Goal: Task Accomplishment & Management: Complete application form

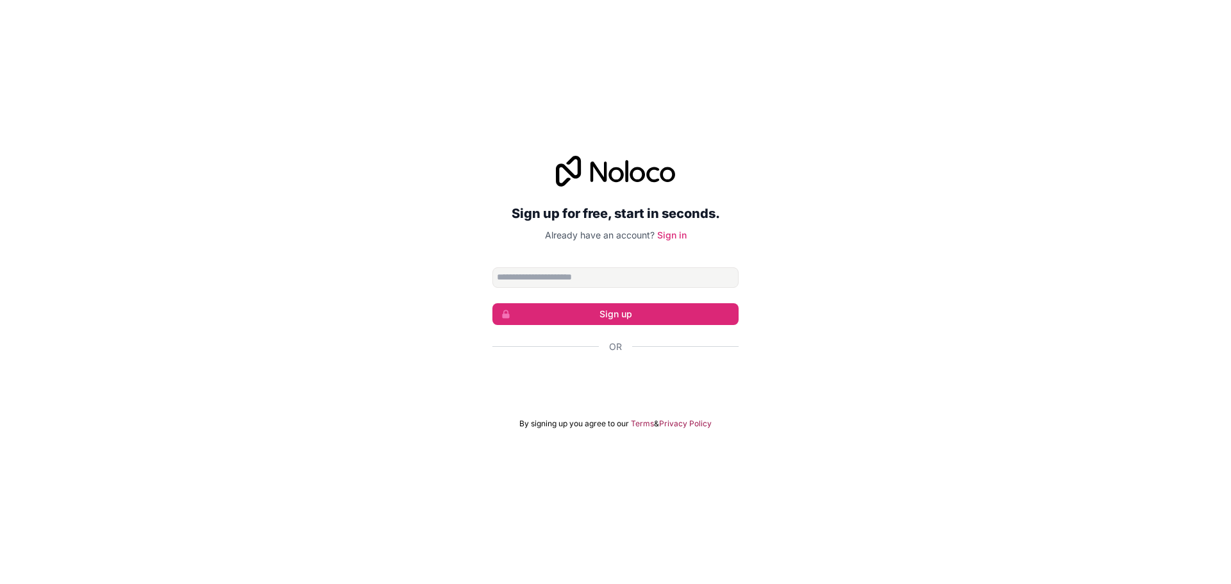
click at [622, 364] on div "Or" at bounding box center [615, 369] width 246 height 58
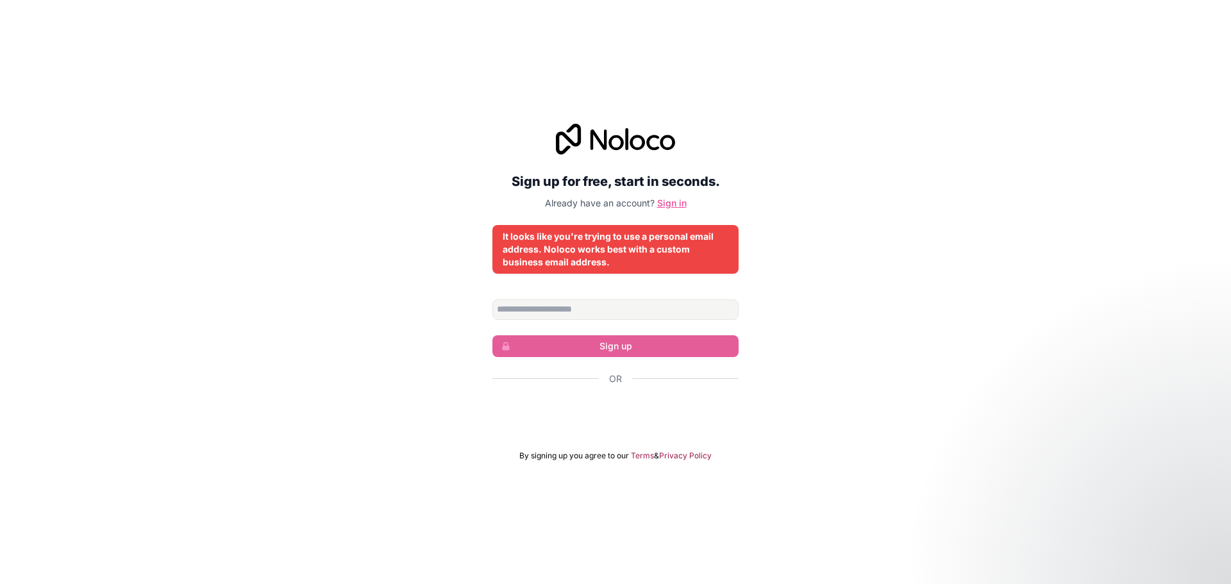
click at [677, 207] on link "Sign in" at bounding box center [671, 202] width 29 height 11
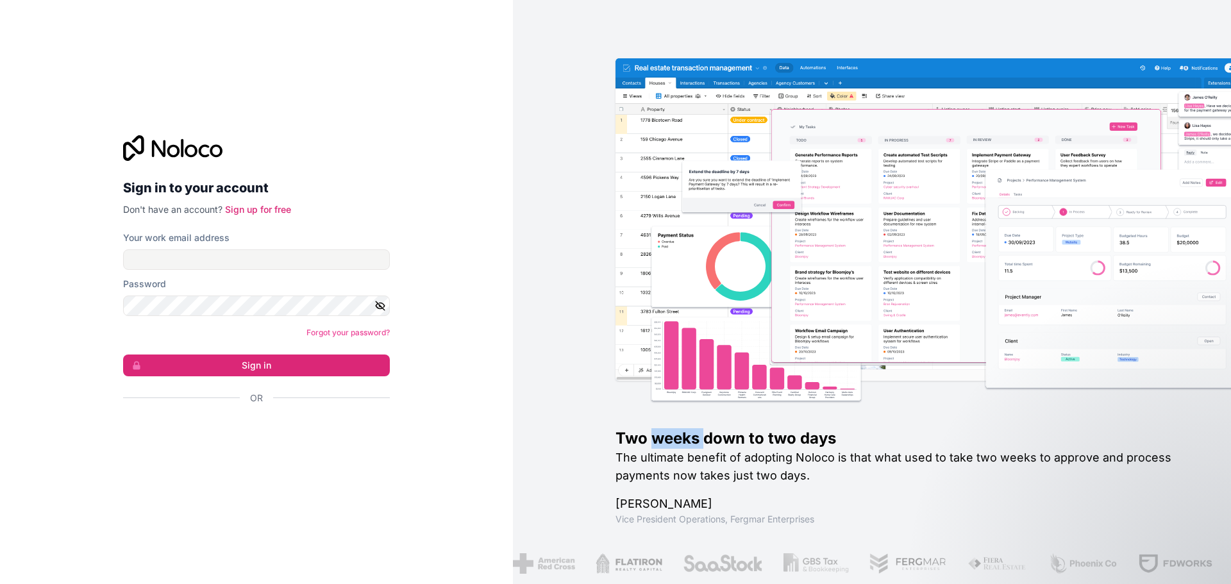
click at [677, 207] on div "Two weeks down to two days The ultimate benefit of adopting Noloco is that what…" at bounding box center [943, 292] width 656 height 420
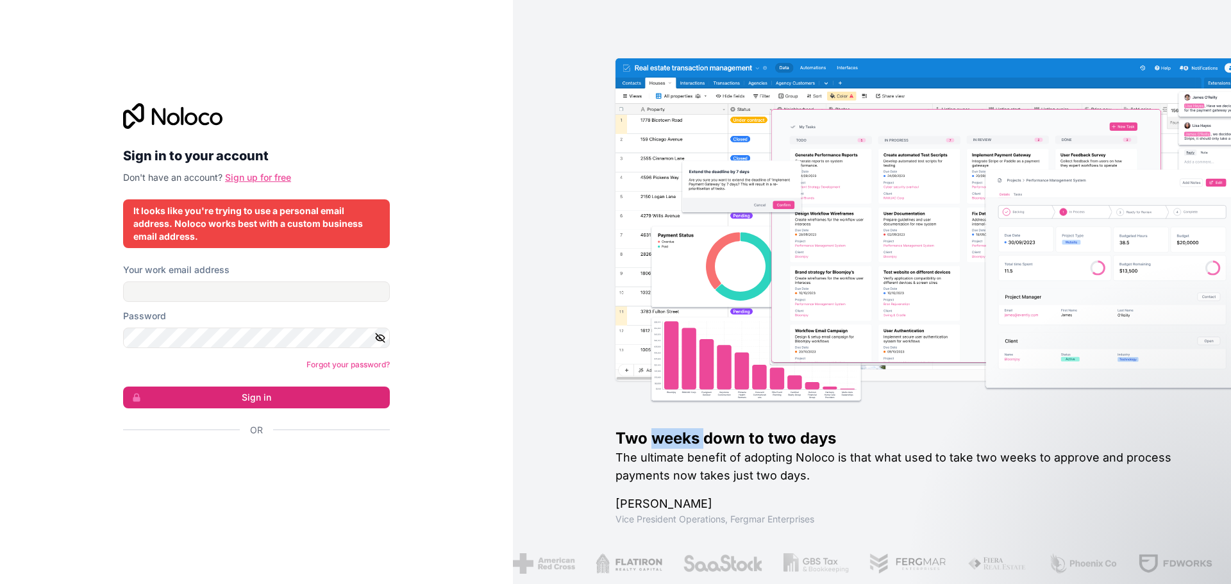
click at [246, 178] on link "Sign up for free" at bounding box center [258, 177] width 66 height 11
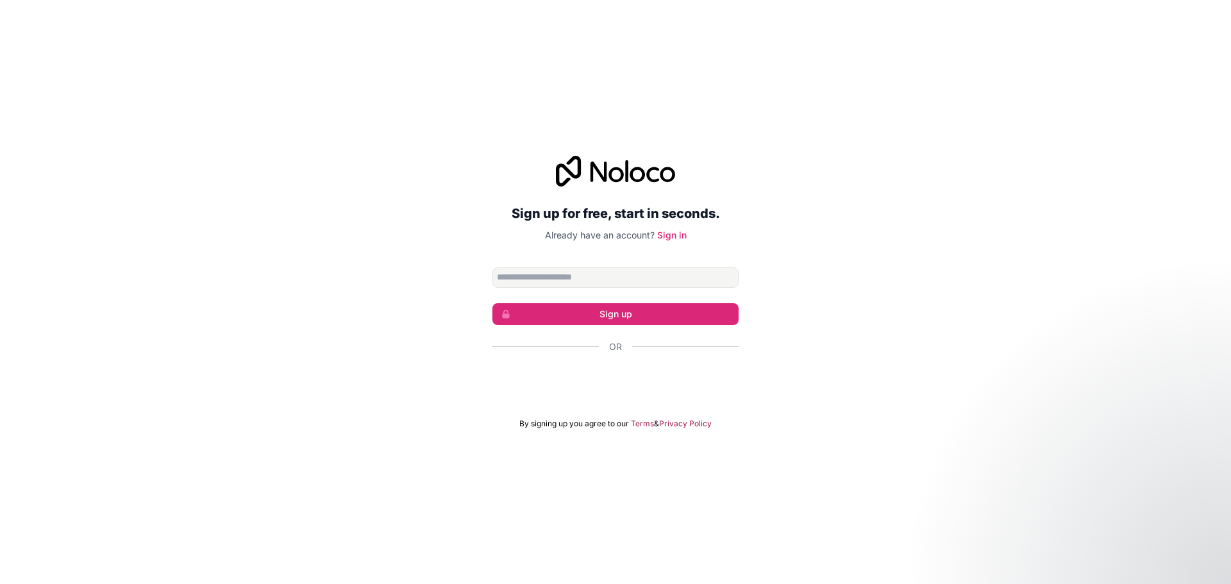
click at [599, 272] on input "Email address" at bounding box center [615, 277] width 246 height 21
type input "**********"
click at [574, 310] on button "Sign up" at bounding box center [615, 314] width 246 height 22
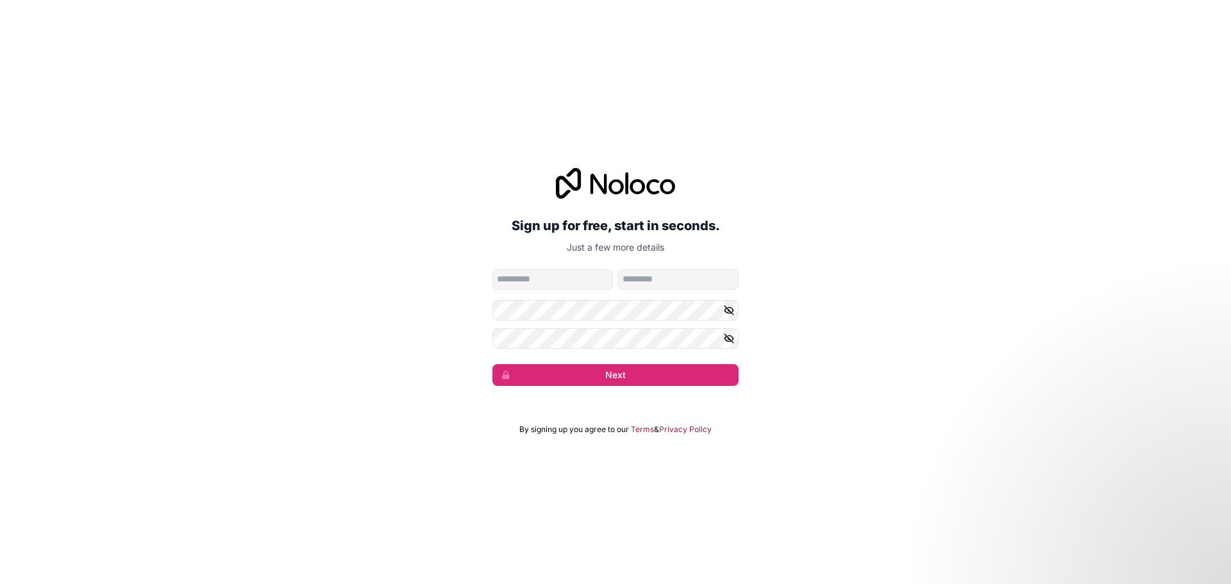
click at [538, 278] on input "given-name" at bounding box center [552, 279] width 120 height 21
type input "********"
type input "*******"
click at [529, 376] on button "Next" at bounding box center [615, 375] width 246 height 22
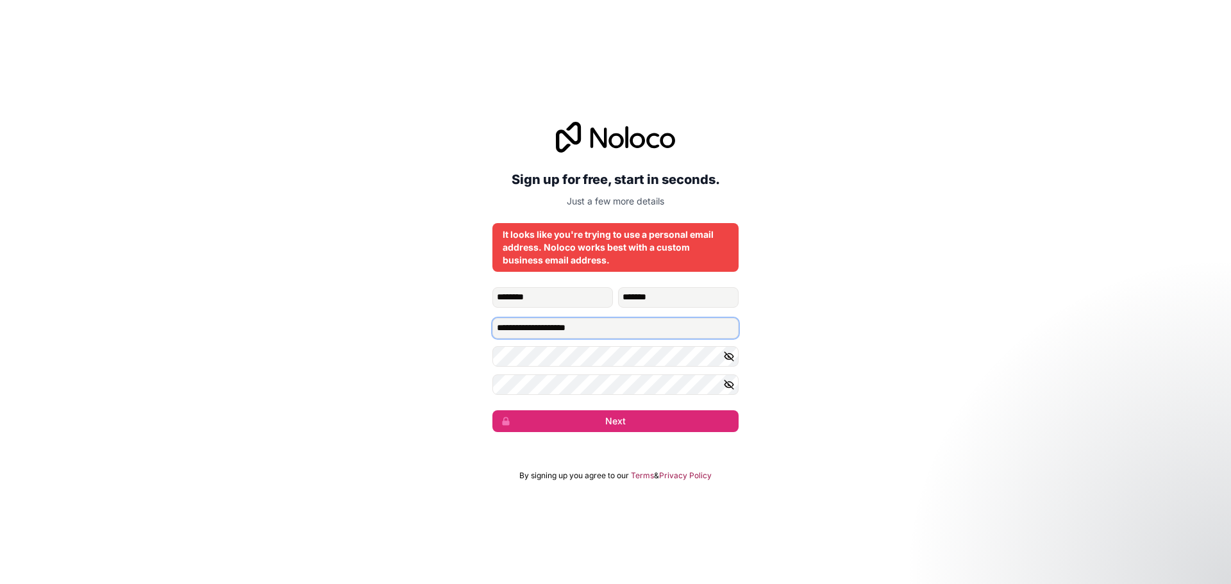
drag, startPoint x: 547, startPoint y: 331, endPoint x: 432, endPoint y: 327, distance: 115.4
click at [433, 327] on div "**********" at bounding box center [615, 277] width 1231 height 346
drag, startPoint x: 555, startPoint y: 331, endPoint x: 631, endPoint y: 329, distance: 75.6
click at [631, 329] on input "**********" at bounding box center [615, 328] width 246 height 21
type input "**********"
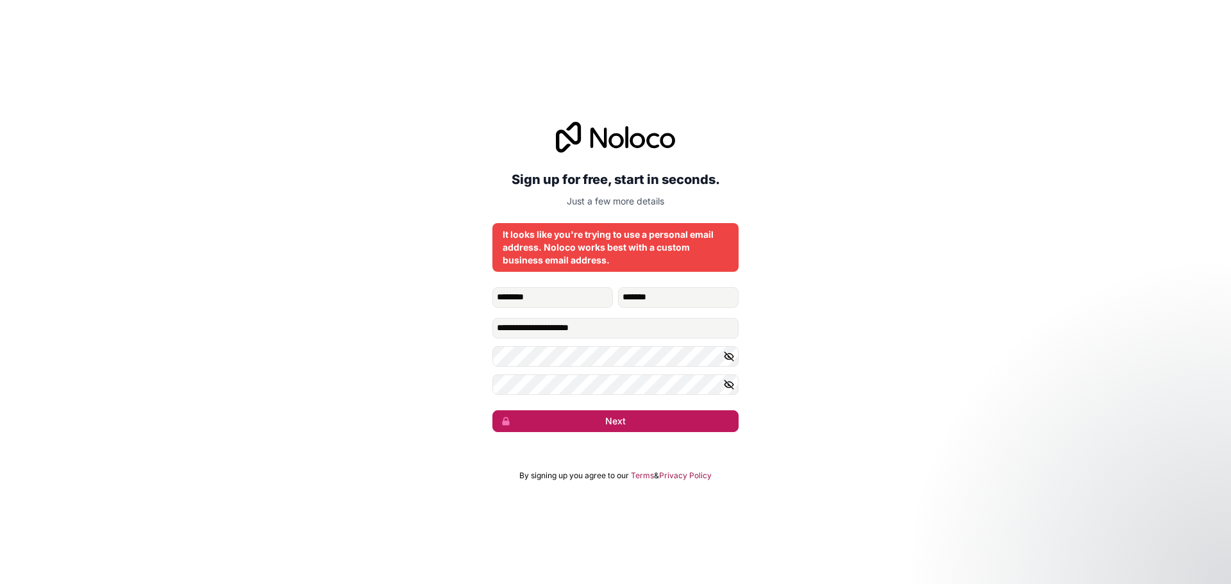
click at [572, 423] on button "Next" at bounding box center [615, 421] width 246 height 22
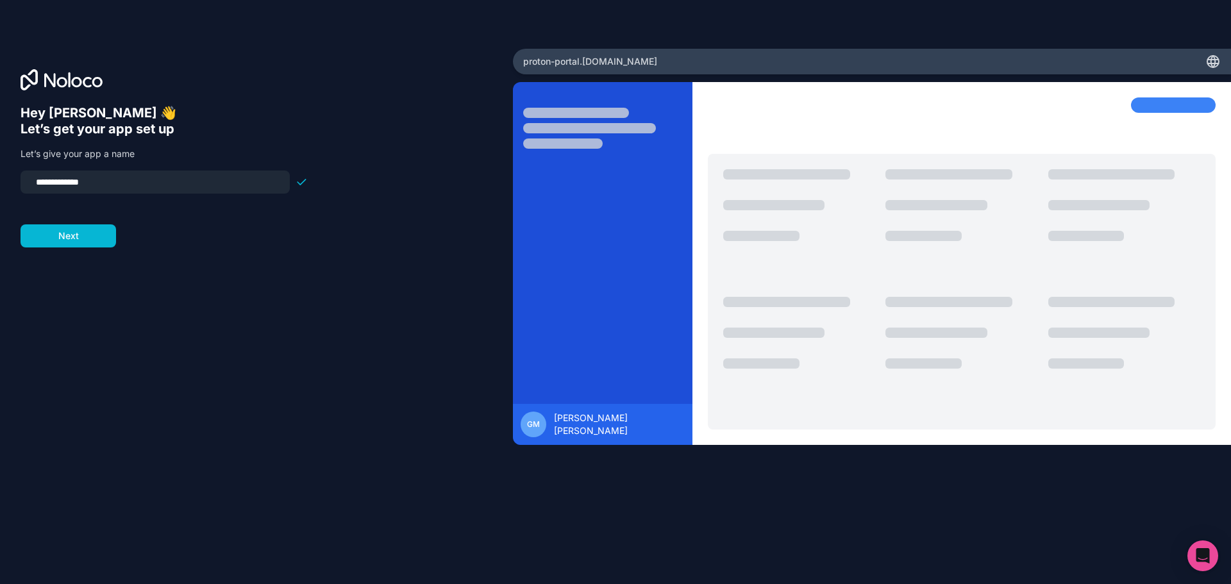
drag, startPoint x: 126, startPoint y: 183, endPoint x: -6, endPoint y: 181, distance: 131.4
click at [0, 181] on html "**********" at bounding box center [615, 292] width 1231 height 584
type input "**********"
click at [87, 236] on button "Next" at bounding box center [68, 235] width 95 height 23
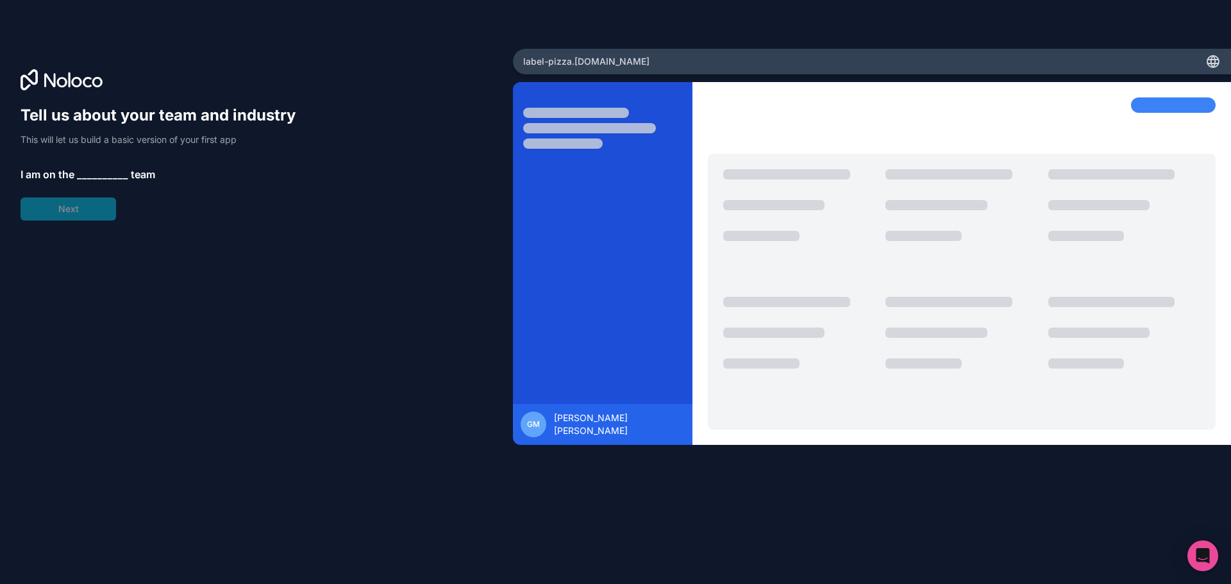
click at [99, 174] on span "__________" at bounding box center [102, 174] width 51 height 15
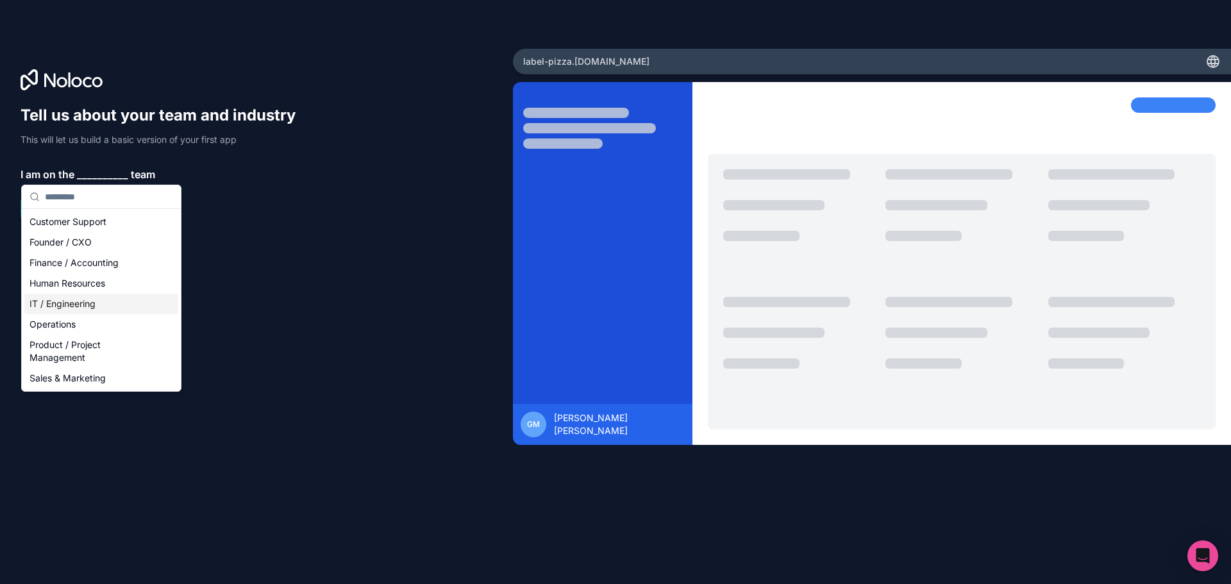
click at [103, 308] on div "IT / Engineering" at bounding box center [101, 304] width 154 height 21
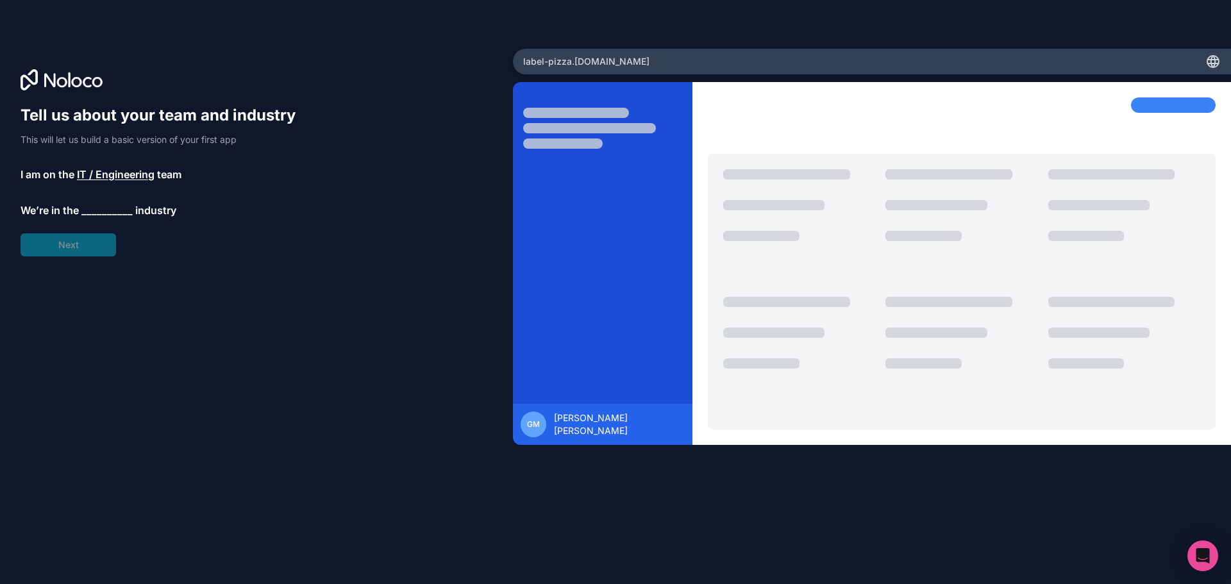
click at [103, 215] on span "__________" at bounding box center [106, 210] width 51 height 15
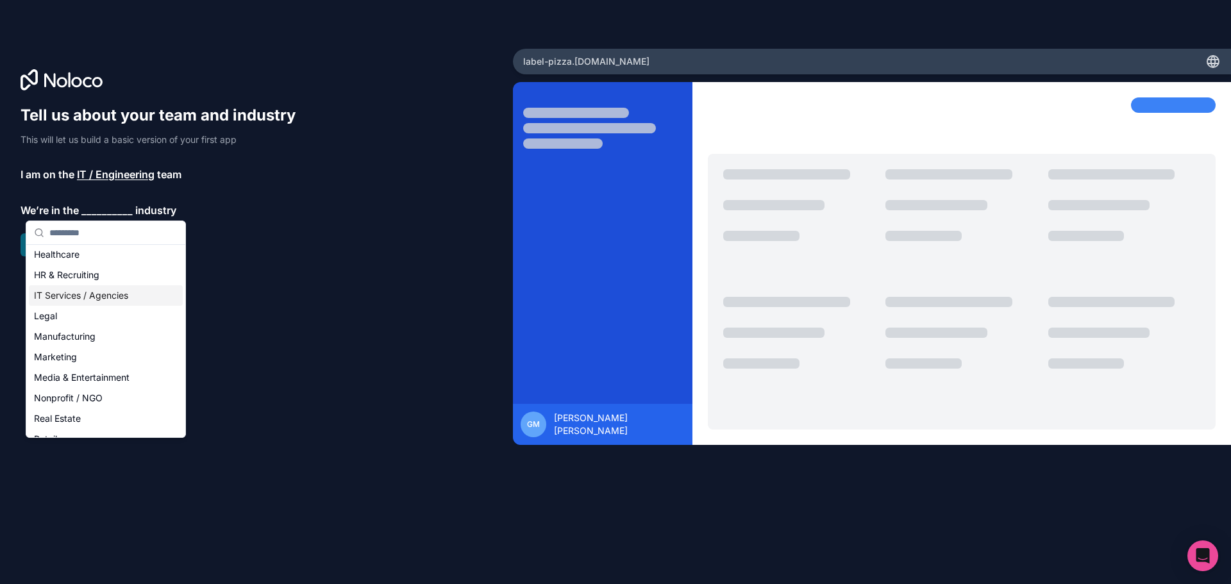
scroll to position [128, 0]
click at [115, 179] on span "IT / Engineering" at bounding box center [116, 174] width 78 height 15
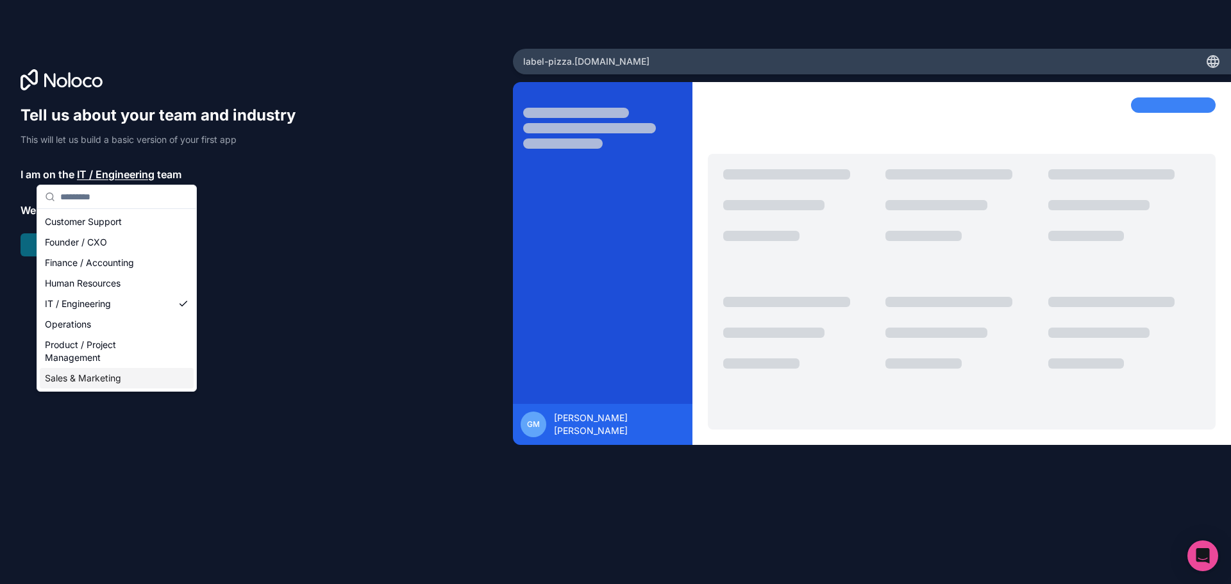
click at [124, 378] on div "Sales & Marketing" at bounding box center [117, 378] width 154 height 21
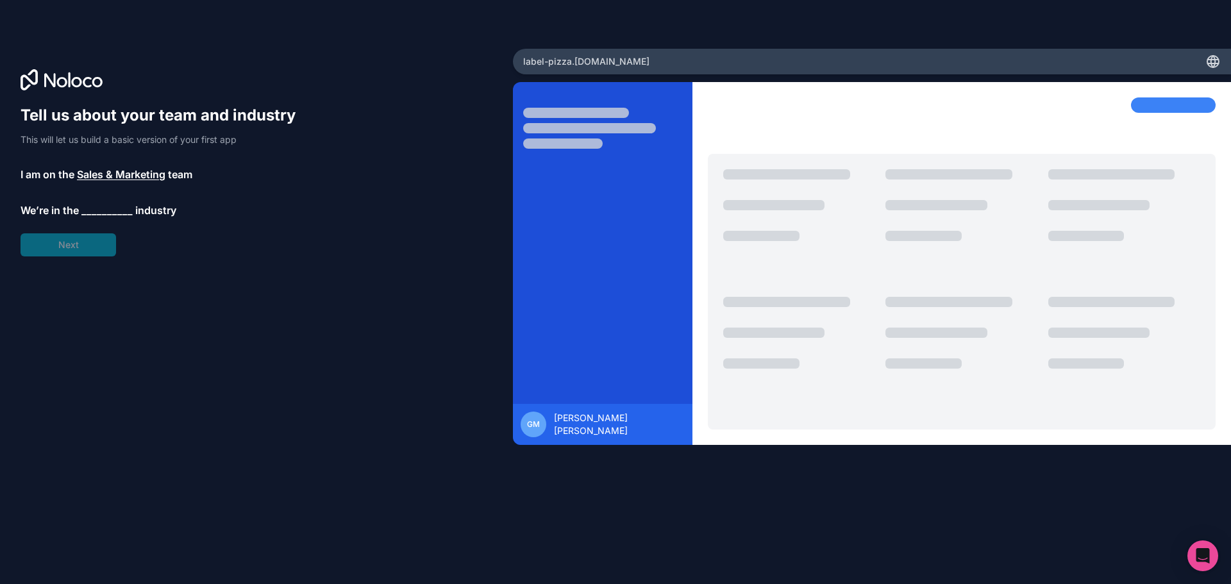
click at [122, 212] on span "__________" at bounding box center [106, 210] width 51 height 15
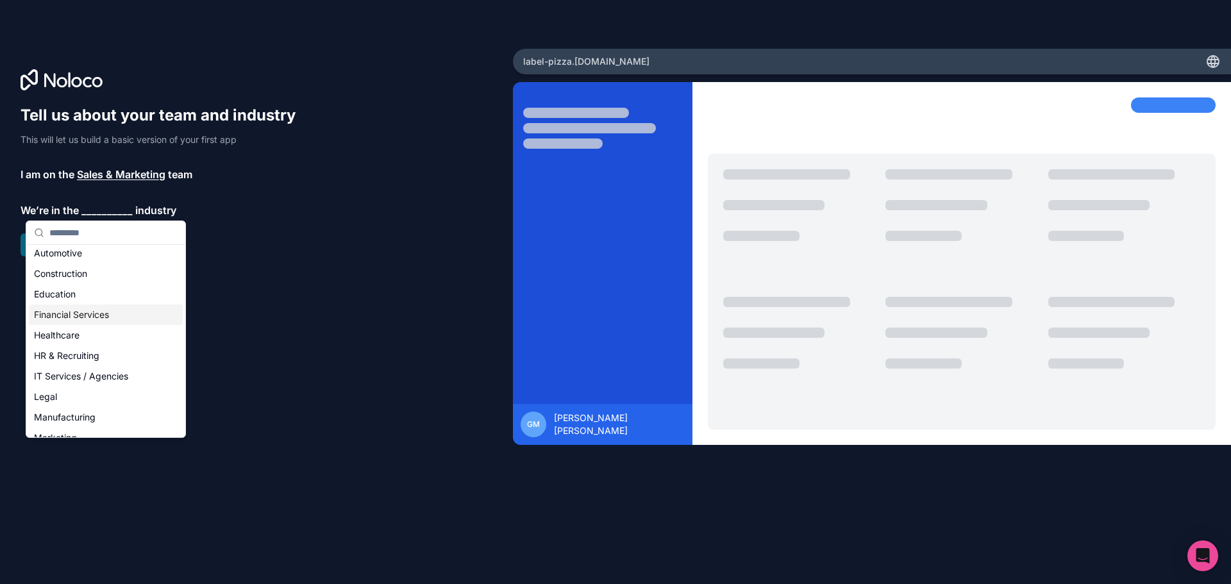
scroll to position [64, 0]
type input "*"
click at [108, 423] on div "Others" at bounding box center [106, 424] width 154 height 21
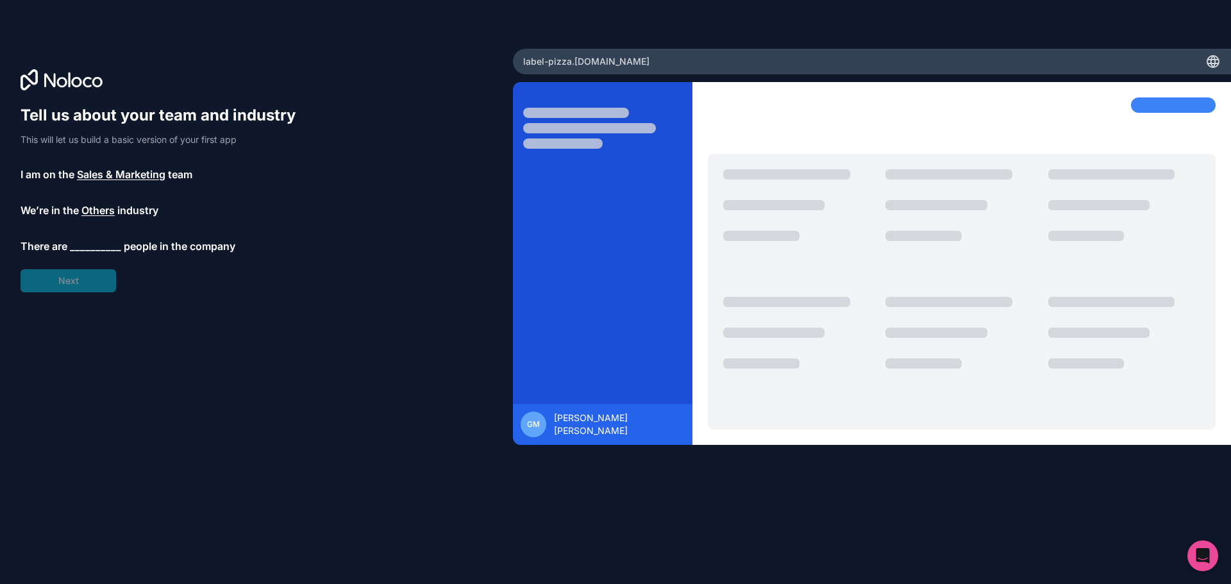
click at [110, 247] on span "__________" at bounding box center [95, 245] width 51 height 15
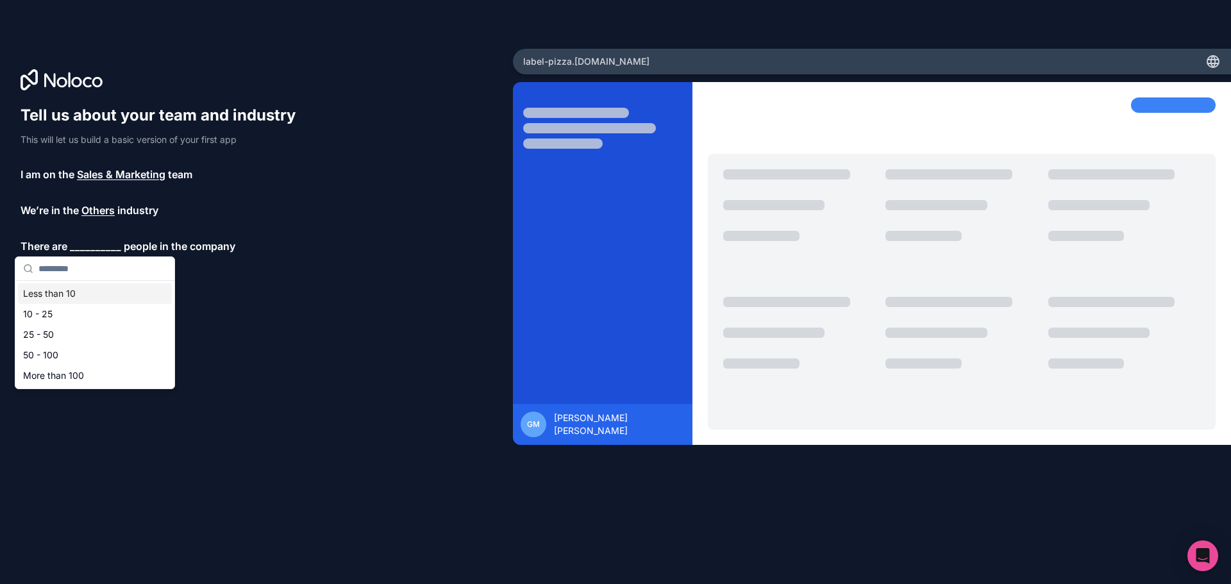
click at [95, 292] on div "Less than 10" at bounding box center [95, 293] width 154 height 21
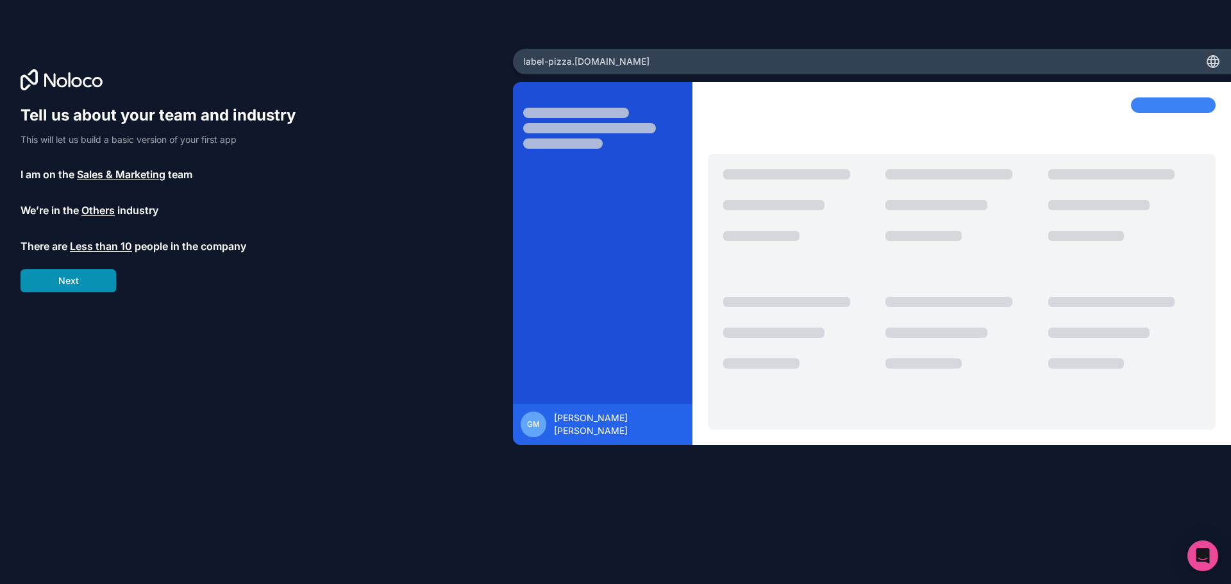
click at [89, 280] on button "Next" at bounding box center [68, 280] width 95 height 23
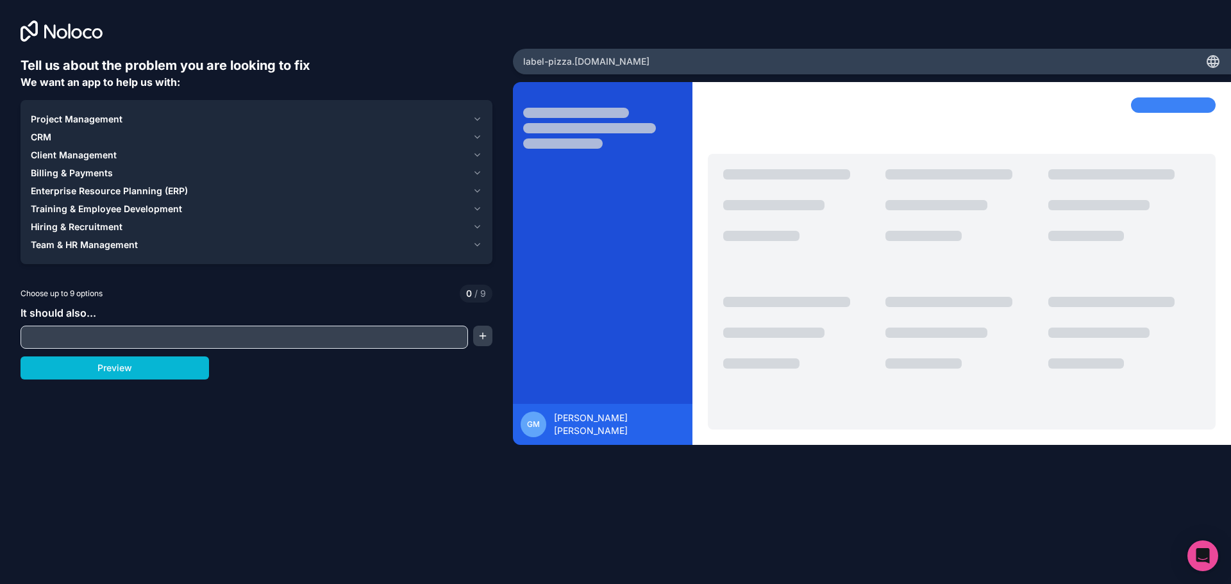
click at [78, 118] on span "Project Management" at bounding box center [77, 119] width 92 height 13
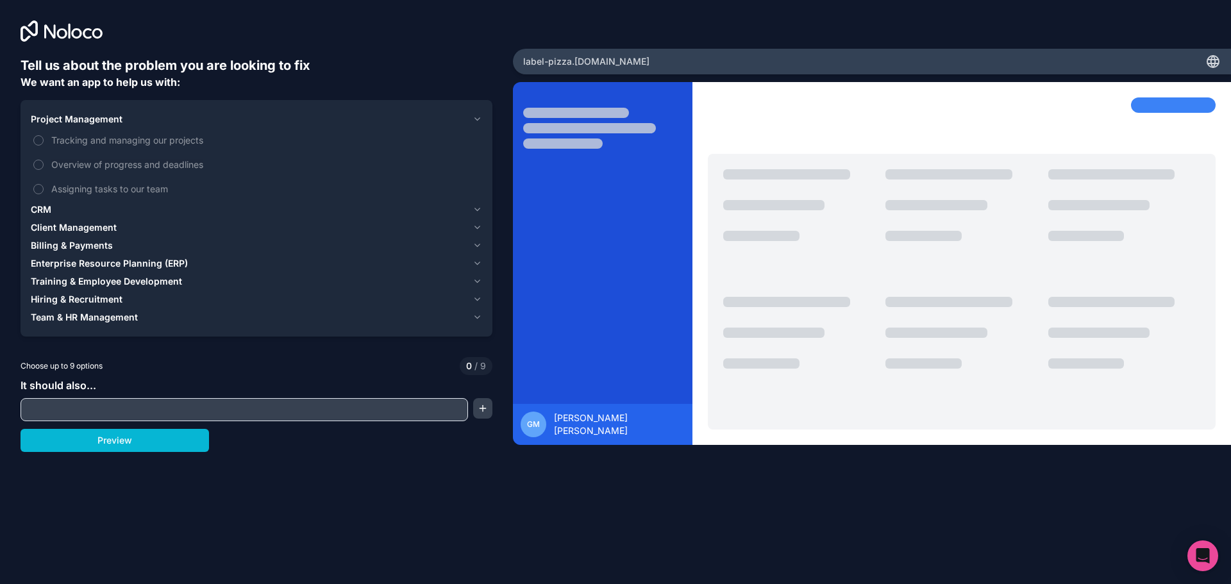
click at [92, 118] on span "Project Management" at bounding box center [77, 119] width 92 height 13
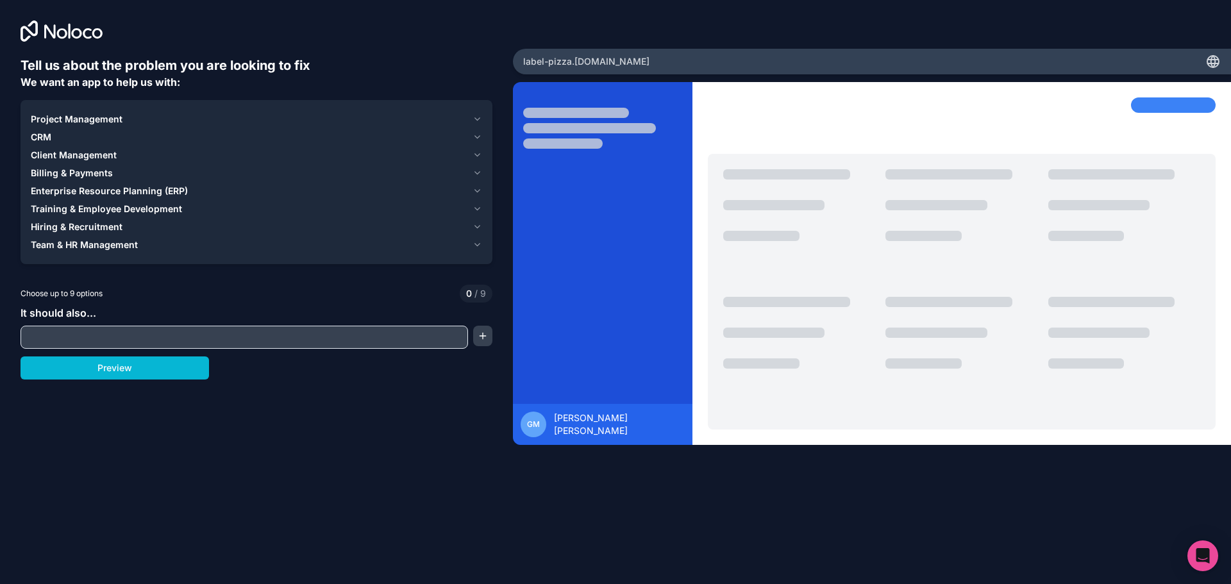
click at [88, 117] on span "Project Management" at bounding box center [77, 119] width 92 height 13
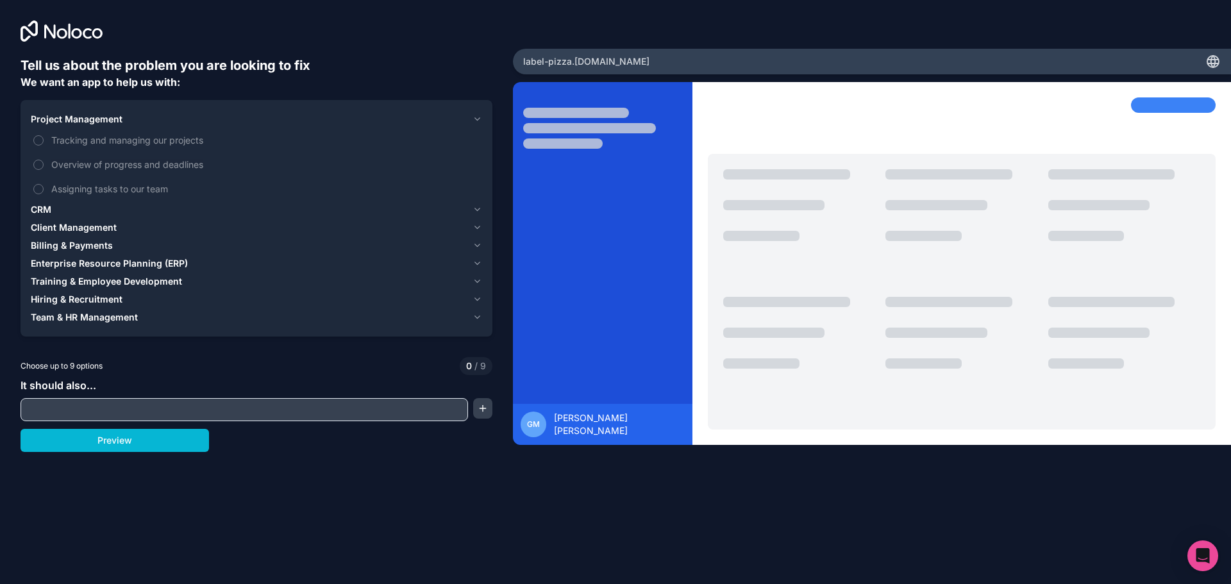
click at [85, 120] on span "Project Management" at bounding box center [77, 119] width 92 height 13
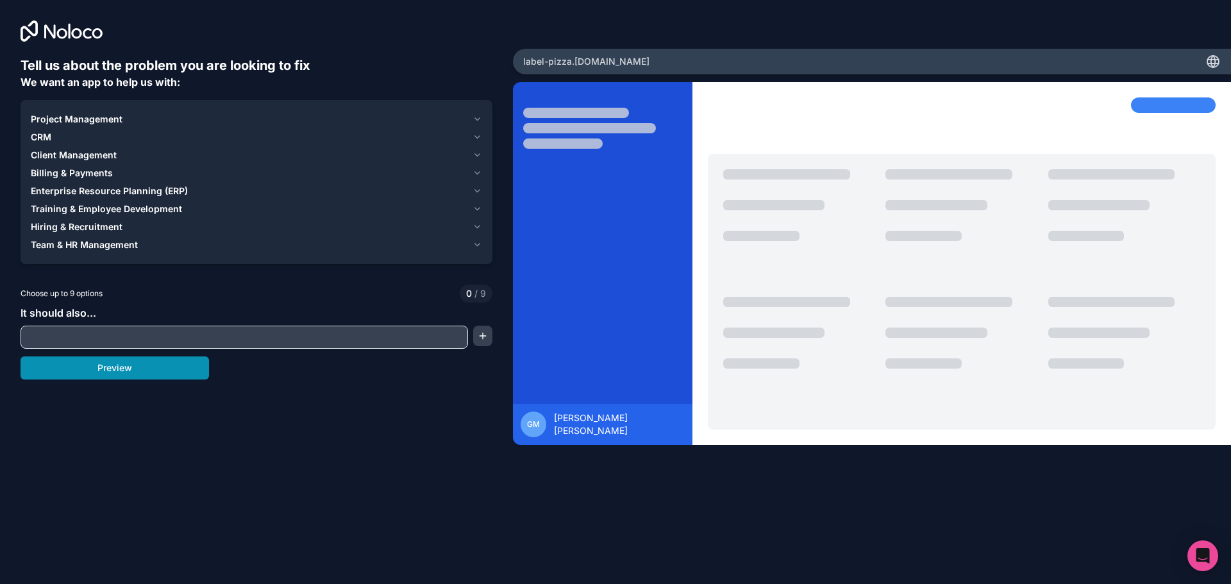
click at [124, 370] on button "Preview" at bounding box center [115, 367] width 188 height 23
click at [110, 247] on span "Team & HR Management" at bounding box center [84, 244] width 107 height 13
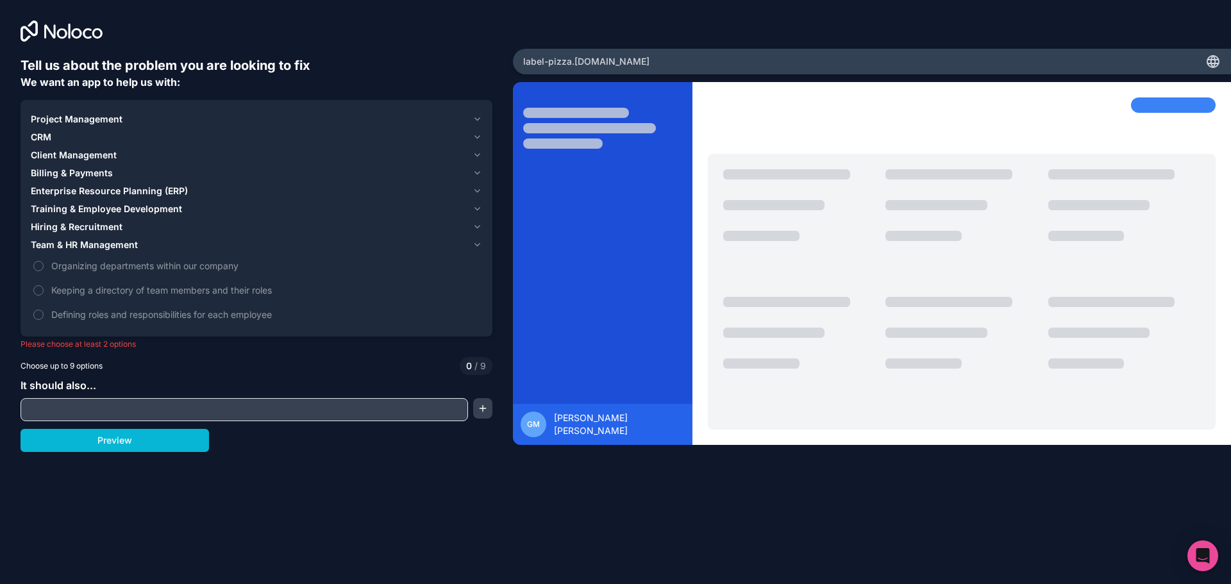
click at [112, 246] on span "Team & HR Management" at bounding box center [84, 244] width 107 height 13
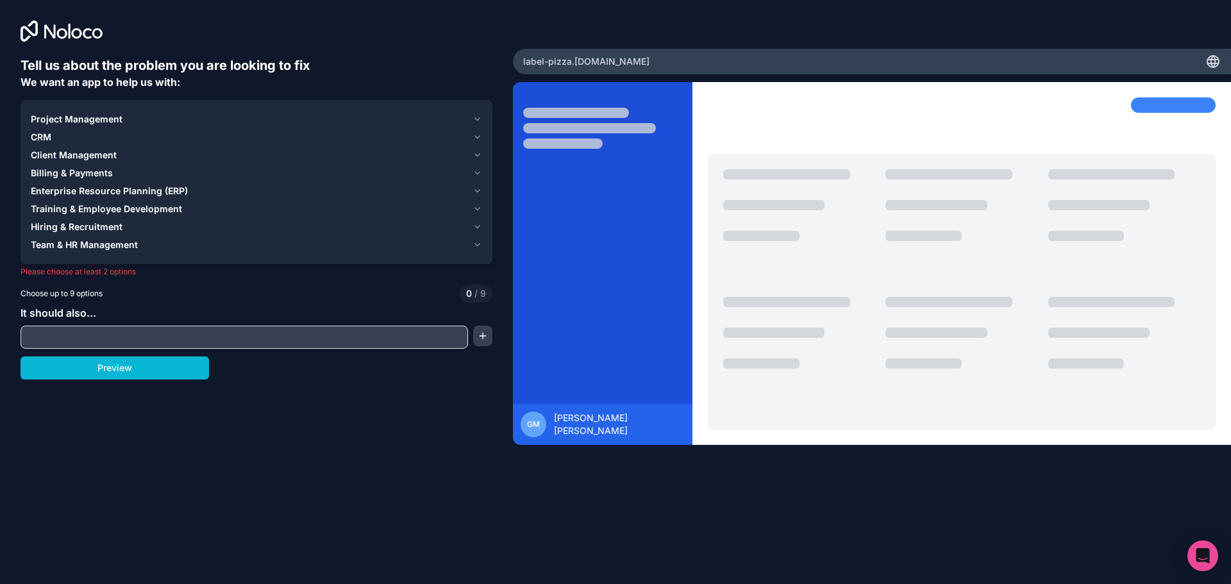
click at [92, 224] on span "Hiring & Recruitment" at bounding box center [77, 226] width 92 height 13
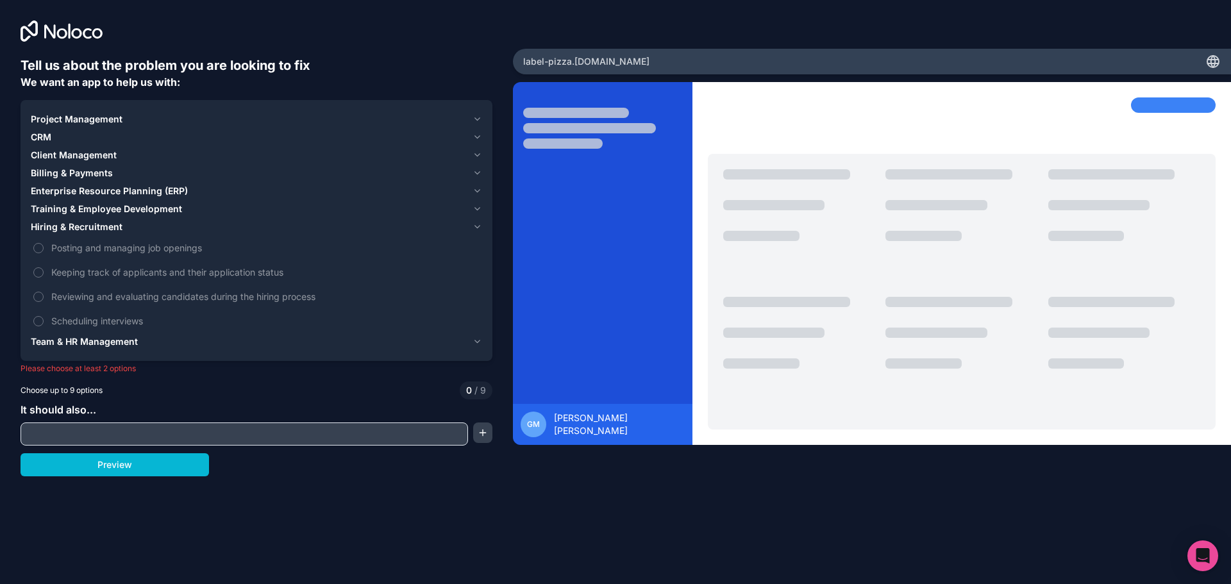
click at [92, 224] on span "Hiring & Recruitment" at bounding box center [77, 226] width 92 height 13
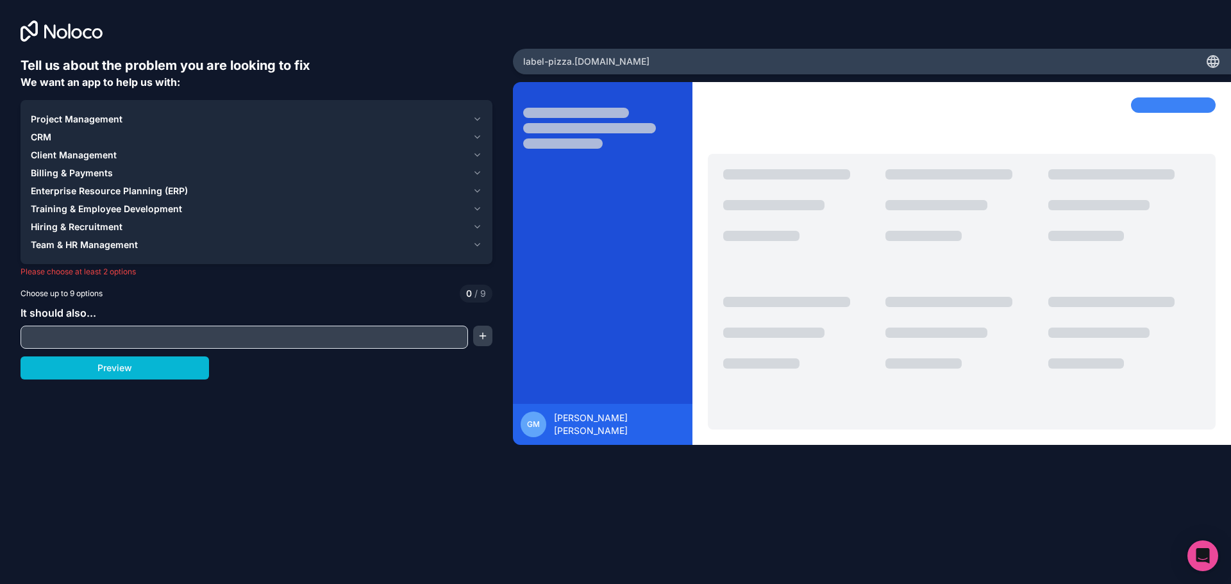
click at [71, 167] on span "Billing & Payments" at bounding box center [72, 173] width 82 height 13
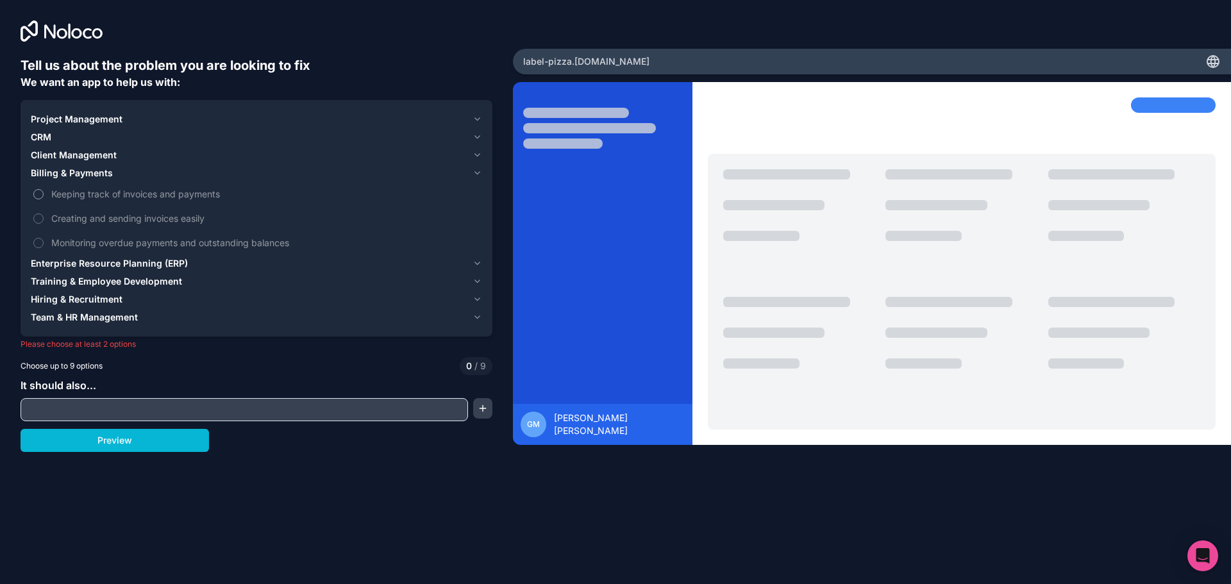
click at [97, 195] on span "Keeping track of invoices and payments" at bounding box center [265, 193] width 428 height 13
click at [44, 195] on button "Keeping track of invoices and payments" at bounding box center [38, 194] width 10 height 10
click at [86, 190] on span "Keeping track of invoices and payments" at bounding box center [265, 193] width 428 height 13
click at [44, 190] on button "Keeping track of invoices and payments" at bounding box center [38, 194] width 10 height 10
drag, startPoint x: 87, startPoint y: 215, endPoint x: 91, endPoint y: 220, distance: 7.3
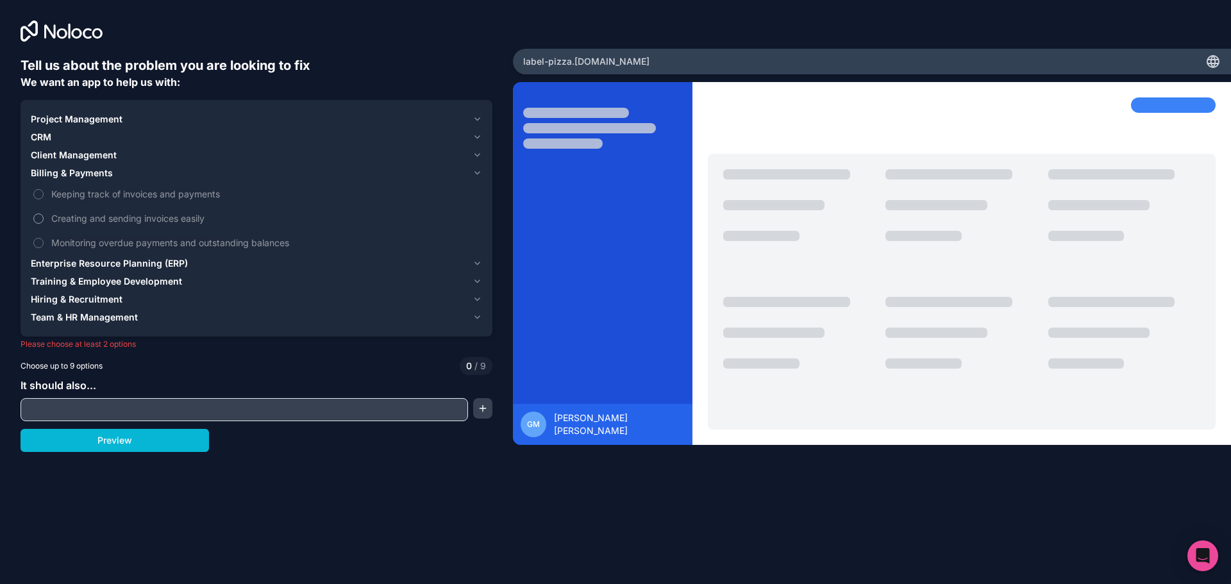
click at [87, 215] on span "Creating and sending invoices easily" at bounding box center [265, 217] width 428 height 13
click at [44, 215] on button "Creating and sending invoices easily" at bounding box center [38, 218] width 10 height 10
click at [97, 219] on span "Creating and sending invoices easily" at bounding box center [265, 217] width 428 height 13
click at [44, 219] on button "Creating and sending invoices easily" at bounding box center [38, 218] width 10 height 10
click at [409, 410] on input "text" at bounding box center [244, 410] width 441 height 18
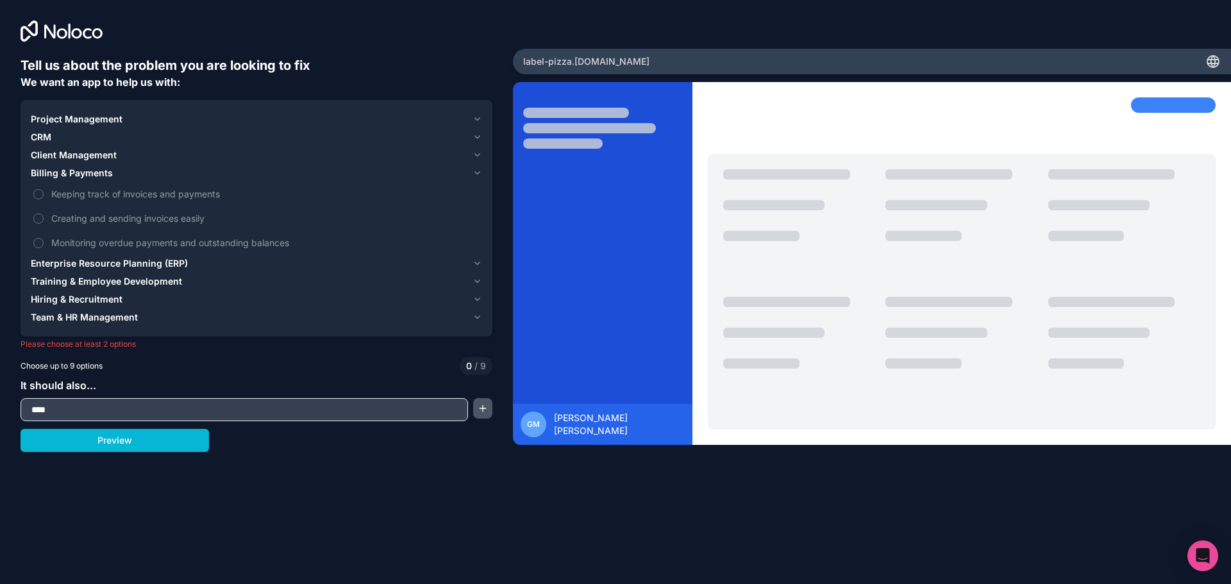
type input "****"
click at [479, 403] on button "button" at bounding box center [482, 408] width 19 height 21
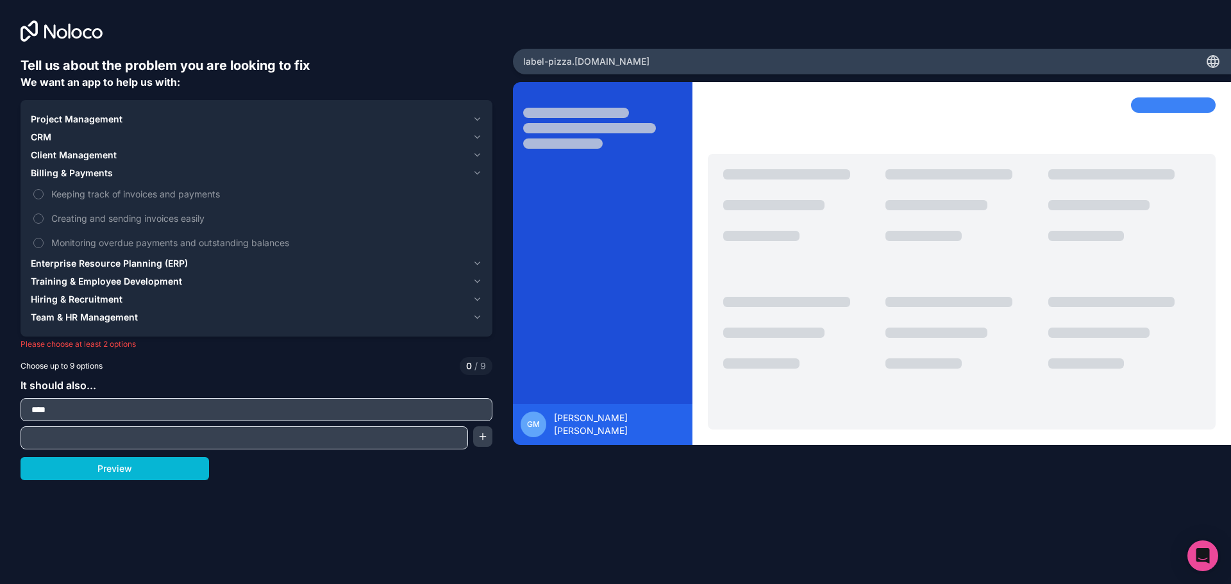
click at [263, 435] on input "text" at bounding box center [244, 438] width 441 height 18
type input "********"
click at [488, 430] on button "button" at bounding box center [482, 436] width 19 height 21
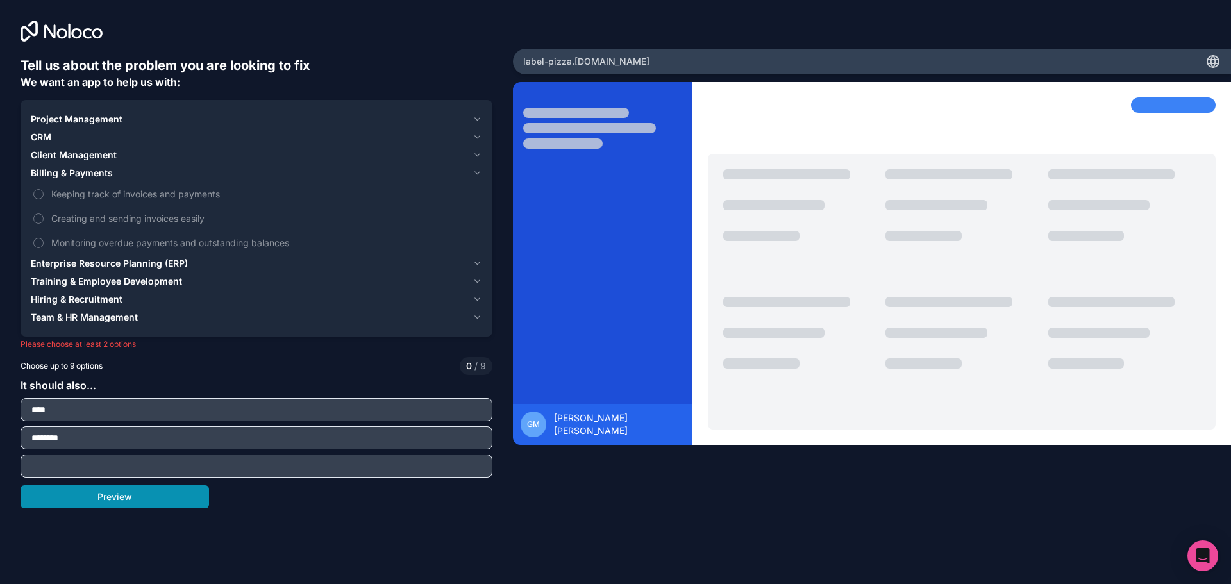
click at [152, 490] on button "Preview" at bounding box center [115, 496] width 188 height 23
click at [154, 502] on button "Preview" at bounding box center [115, 496] width 188 height 23
drag, startPoint x: 185, startPoint y: 397, endPoint x: -60, endPoint y: 393, distance: 245.5
click at [0, 393] on html "Tell us about the problem you are looking to fix We want an app to help us with…" at bounding box center [615, 292] width 1231 height 584
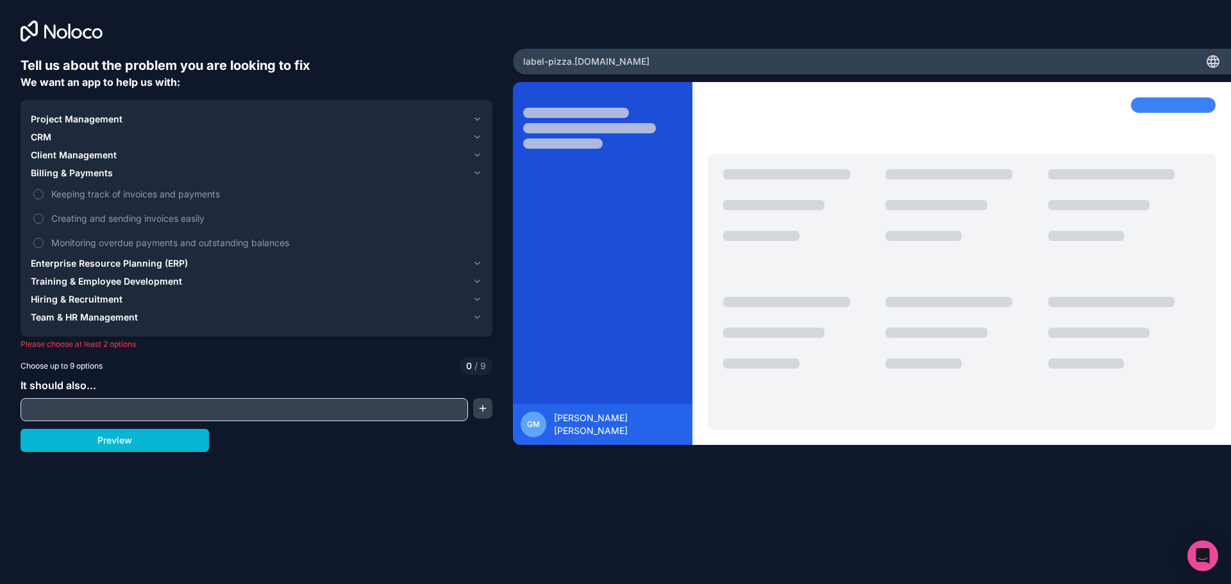
click at [65, 174] on span "Billing & Payments" at bounding box center [72, 173] width 82 height 13
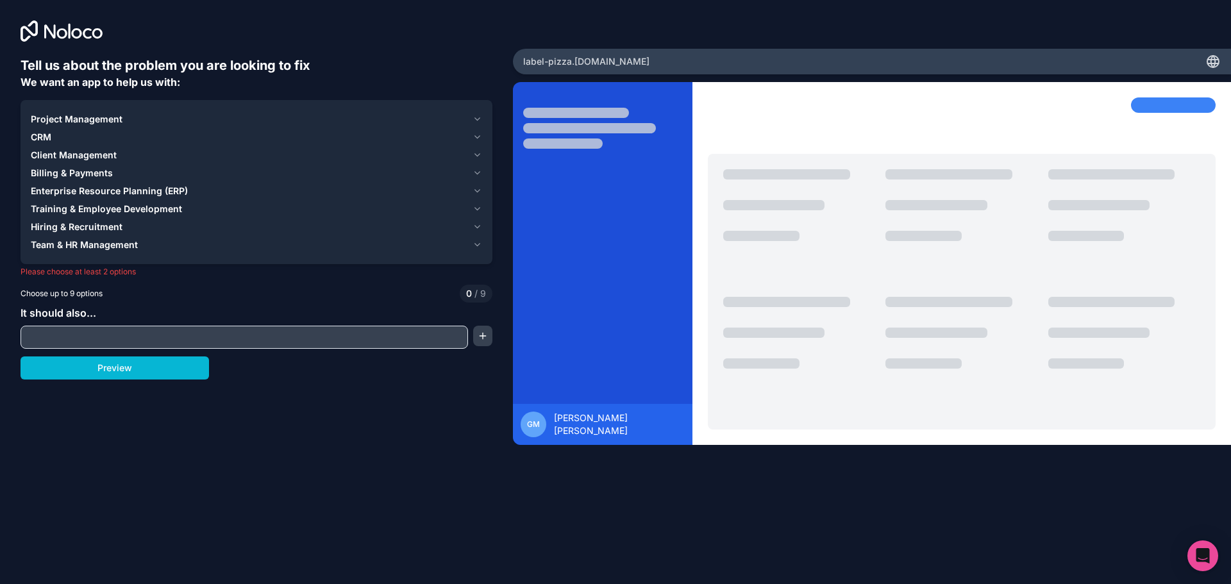
click at [55, 124] on span "Project Management" at bounding box center [77, 119] width 92 height 13
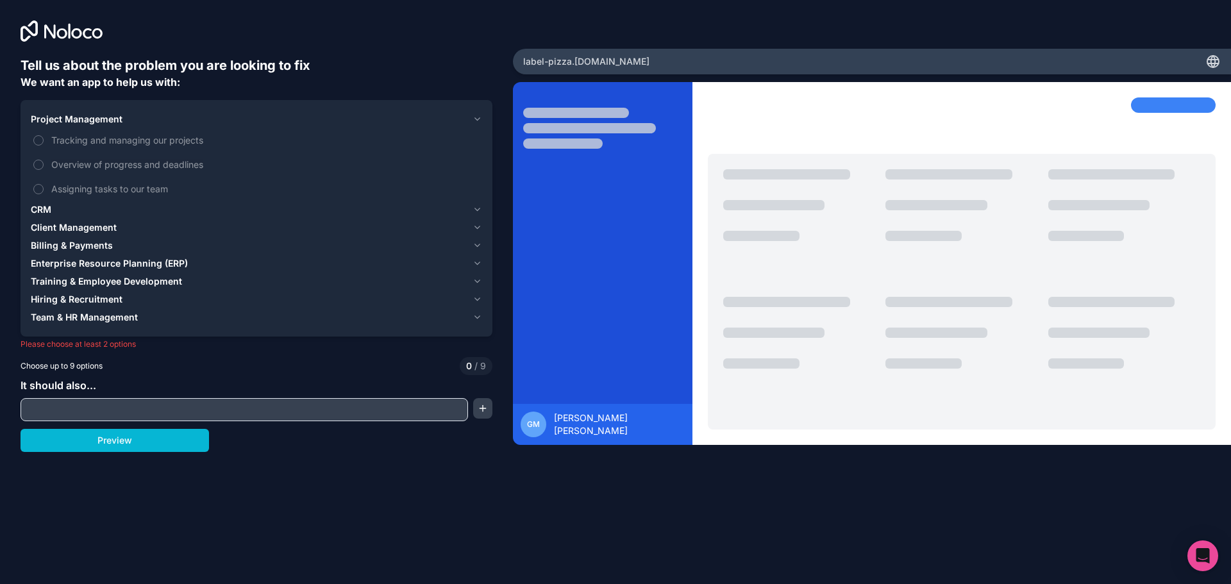
click at [60, 119] on span "Project Management" at bounding box center [77, 119] width 92 height 13
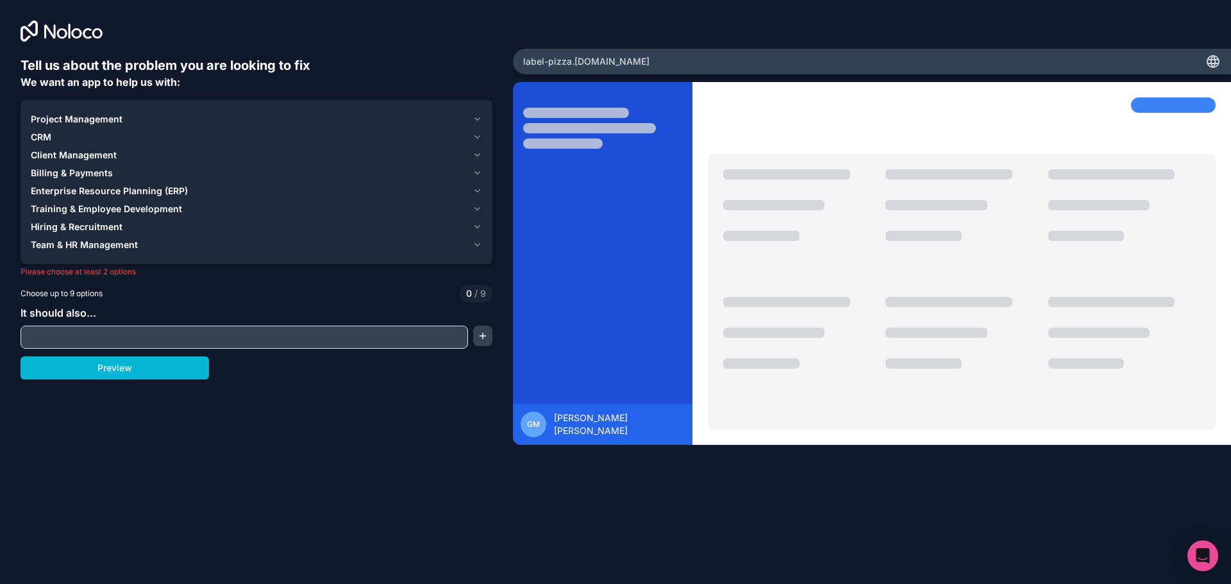
click at [42, 134] on span "CRM" at bounding box center [41, 137] width 21 height 13
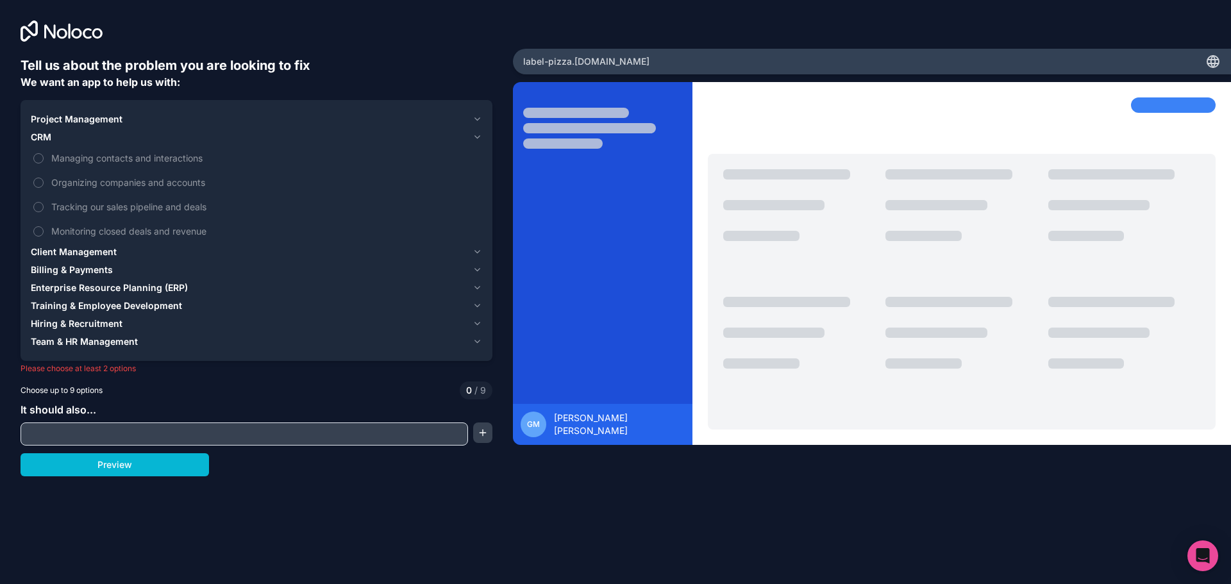
click at [39, 135] on span "CRM" at bounding box center [41, 137] width 21 height 13
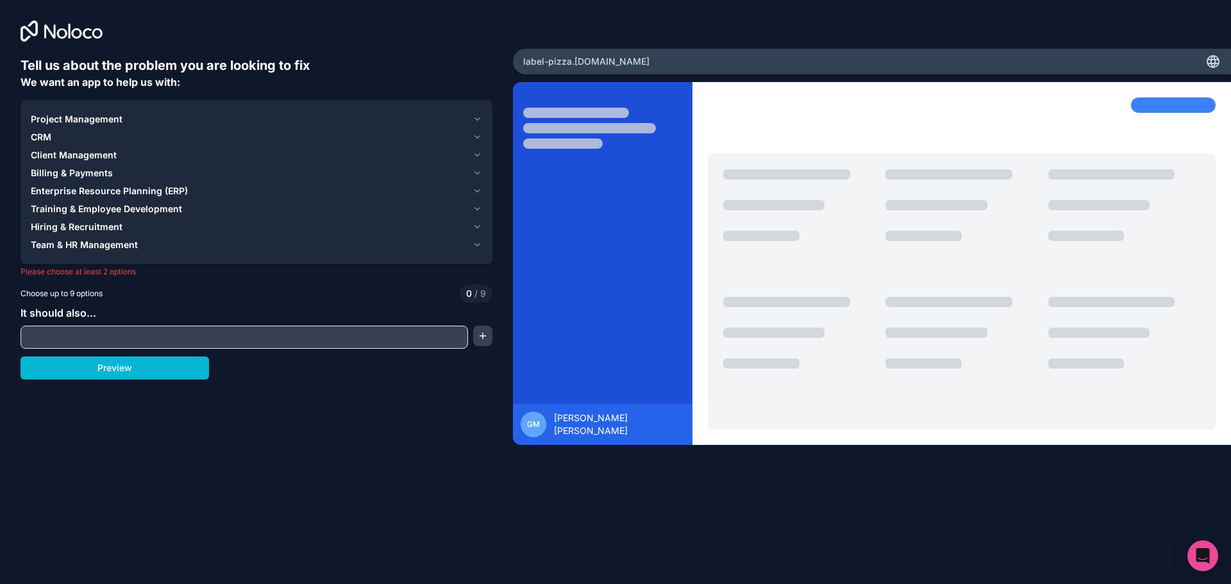
click at [51, 160] on span "Client Management" at bounding box center [74, 155] width 86 height 13
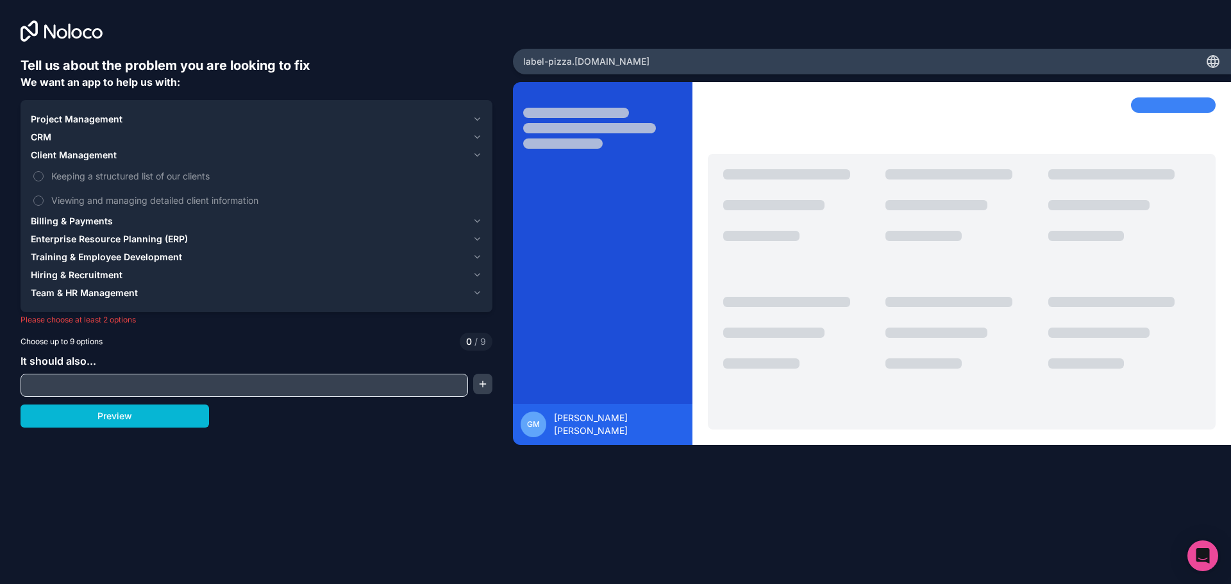
click at [70, 156] on span "Client Management" at bounding box center [74, 155] width 86 height 13
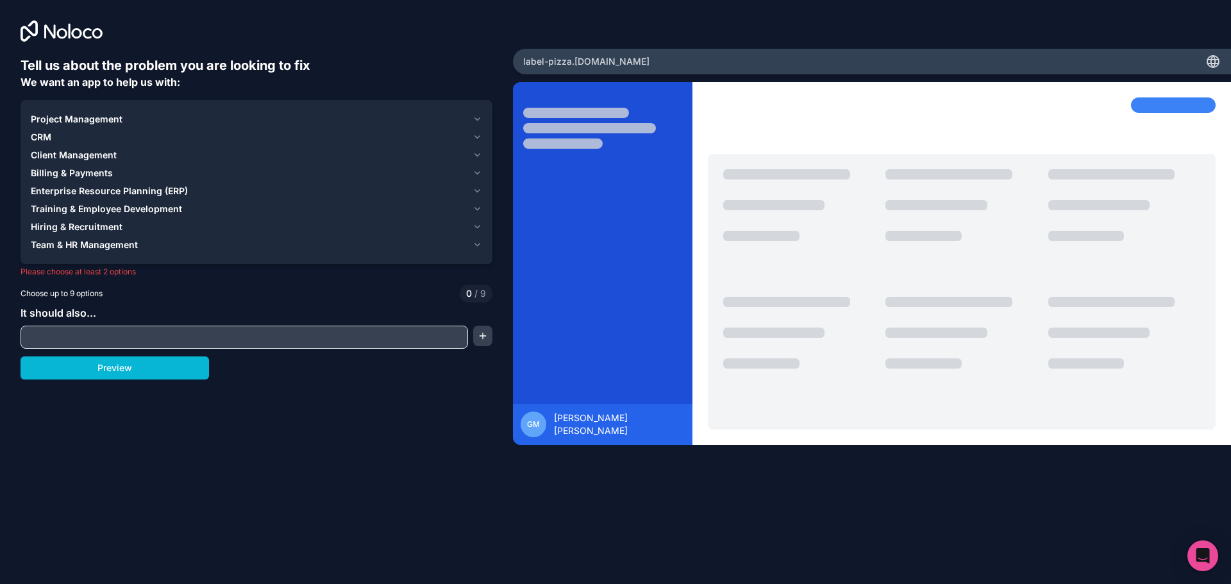
click at [92, 244] on span "Team & HR Management" at bounding box center [84, 244] width 107 height 13
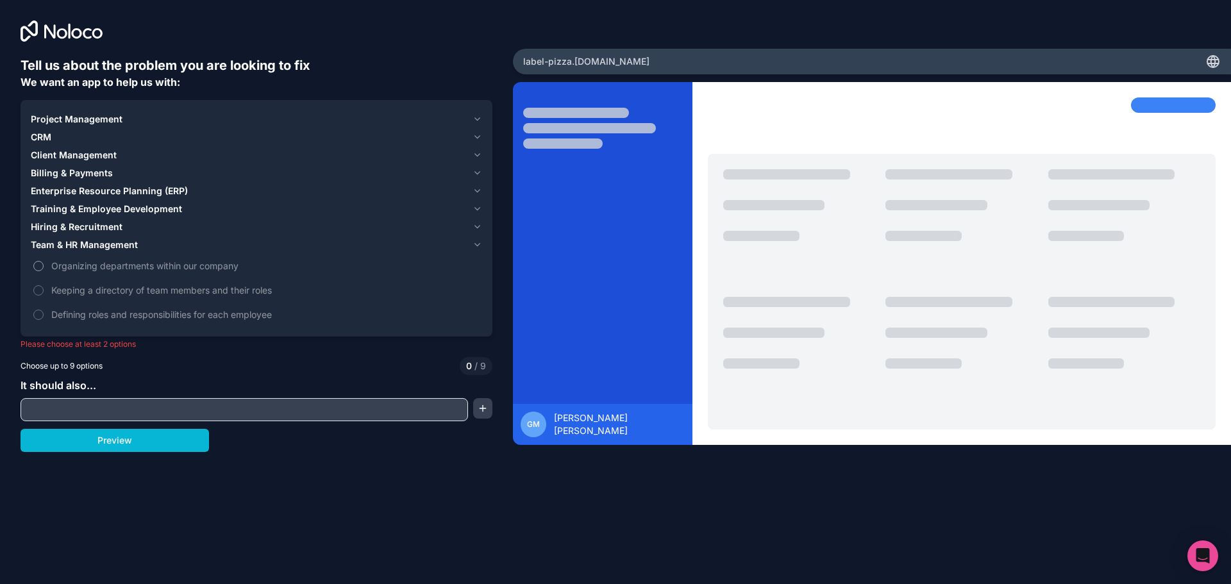
click at [113, 260] on span "Organizing departments within our company" at bounding box center [265, 265] width 428 height 13
click at [44, 261] on button "Organizing departments within our company" at bounding box center [38, 266] width 10 height 10
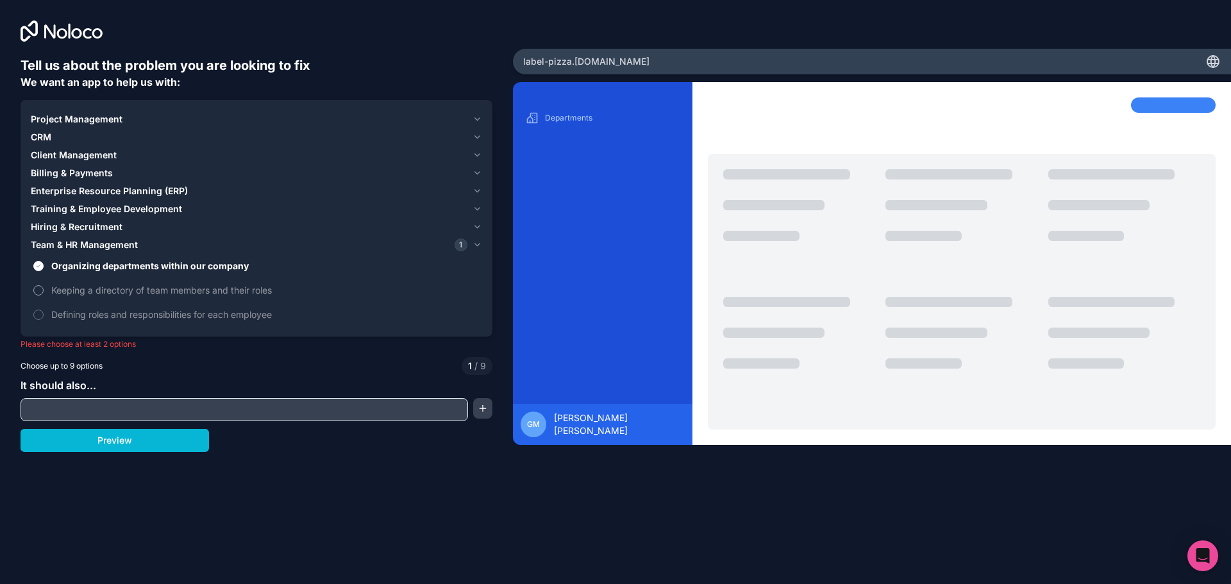
click at [115, 288] on span "Keeping a directory of team members and their roles" at bounding box center [265, 289] width 428 height 13
click at [44, 288] on button "Keeping a directory of team members and their roles" at bounding box center [38, 290] width 10 height 10
click at [120, 315] on span "Defining roles and responsibilities for each employee" at bounding box center [265, 314] width 428 height 13
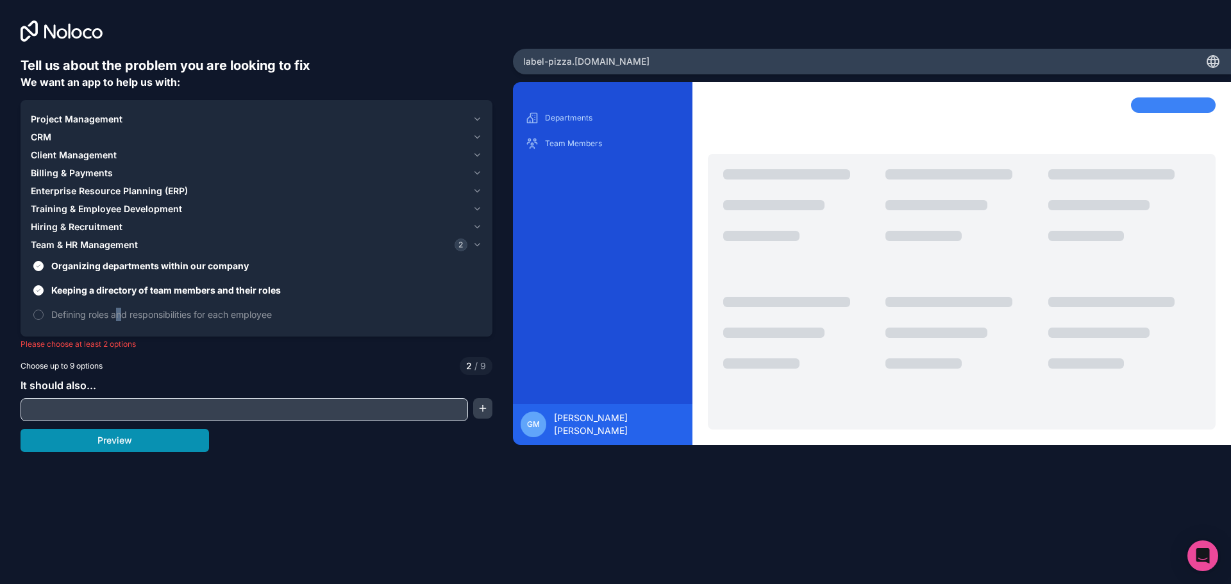
click at [149, 440] on button "Preview" at bounding box center [115, 440] width 188 height 23
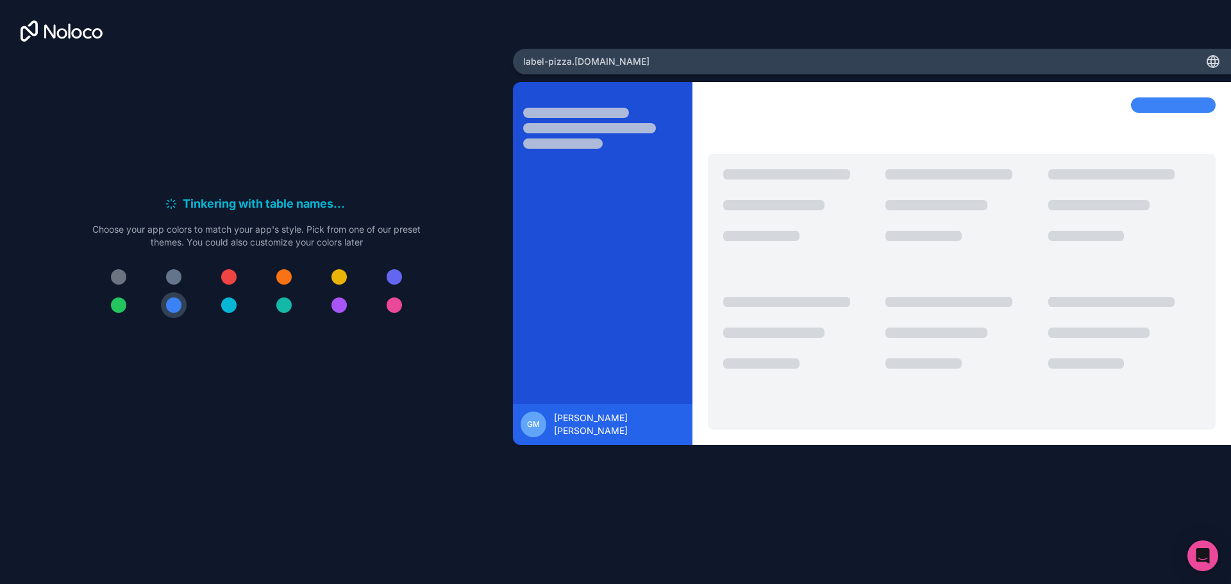
click at [223, 273] on div at bounding box center [228, 276] width 15 height 15
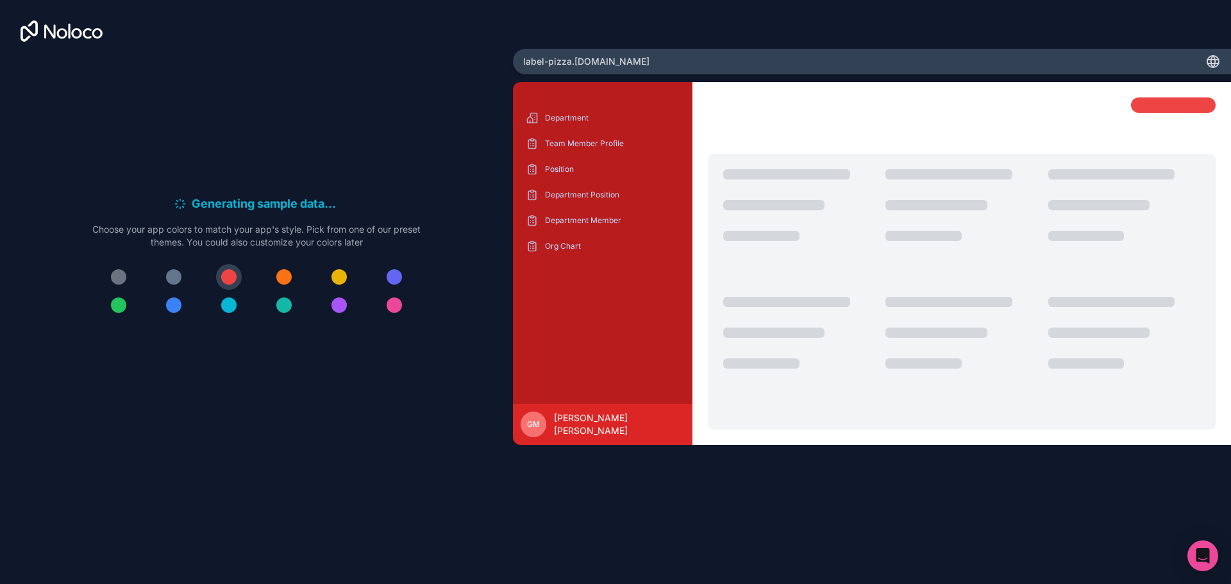
click at [285, 275] on div at bounding box center [283, 276] width 15 height 15
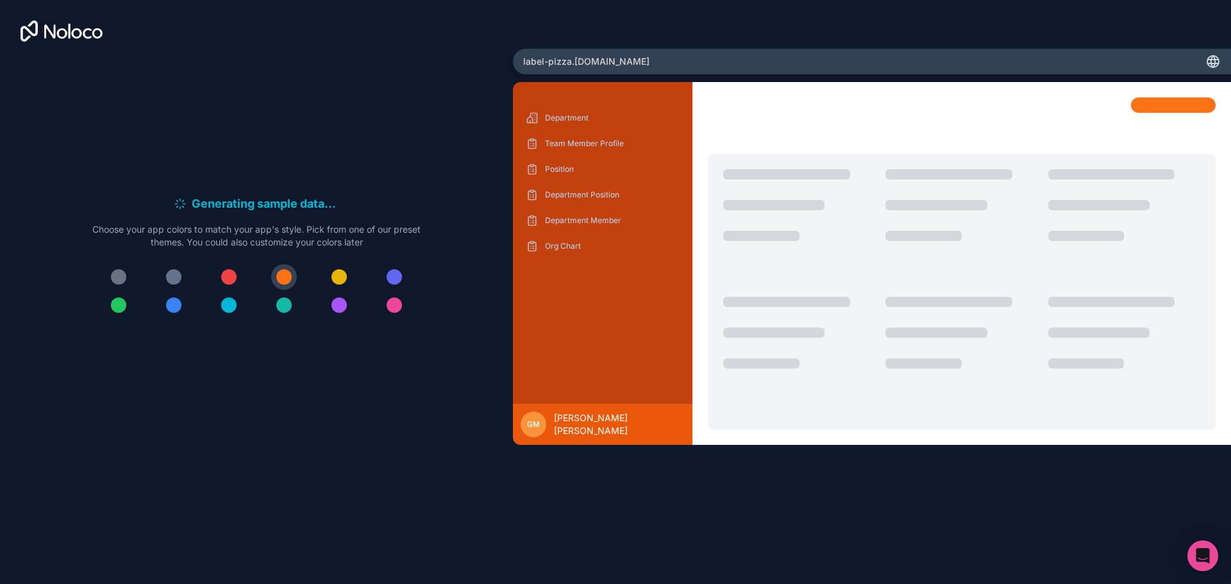
click at [232, 281] on div at bounding box center [228, 276] width 15 height 15
